Goal: Register for event/course

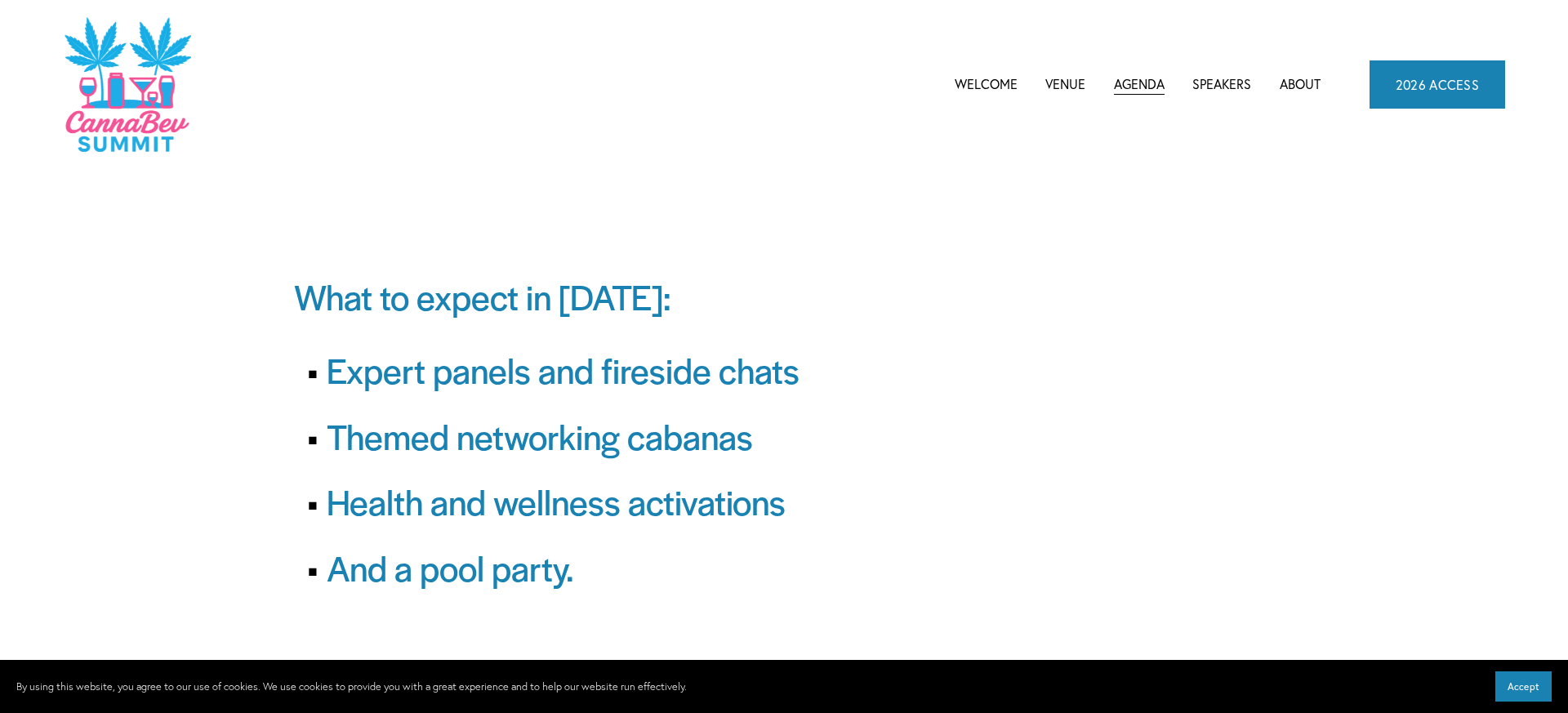
click at [1124, 80] on span "Agenda" at bounding box center [1139, 84] width 51 height 22
click at [0, 0] on span "CannaBev Summit 2026" at bounding box center [0, 0] width 0 height 0
click at [1159, 86] on span "Agenda" at bounding box center [1139, 84] width 51 height 22
click at [1453, 85] on link "2026 ACCESS" at bounding box center [1437, 84] width 136 height 47
click at [1294, 86] on link "About" at bounding box center [1300, 84] width 40 height 24
